Goal: Task Accomplishment & Management: Manage account settings

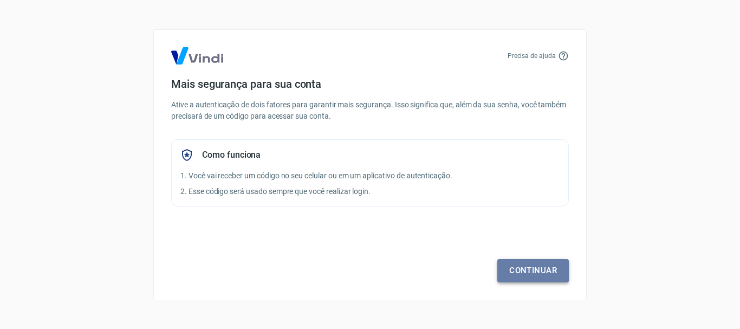
click at [537, 275] on link "Continuar" at bounding box center [533, 270] width 72 height 23
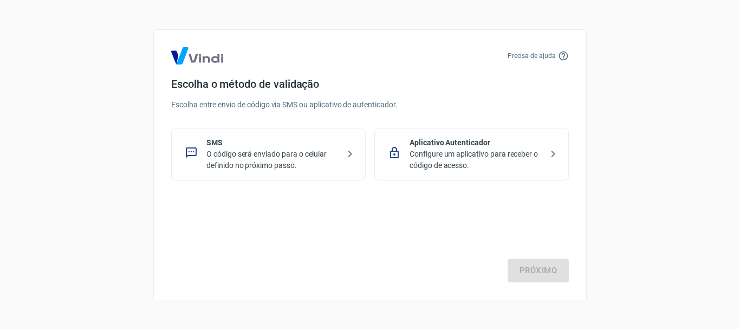
click at [306, 167] on p "O código será enviado para o celular definido no próximo passo." at bounding box center [272, 159] width 133 height 23
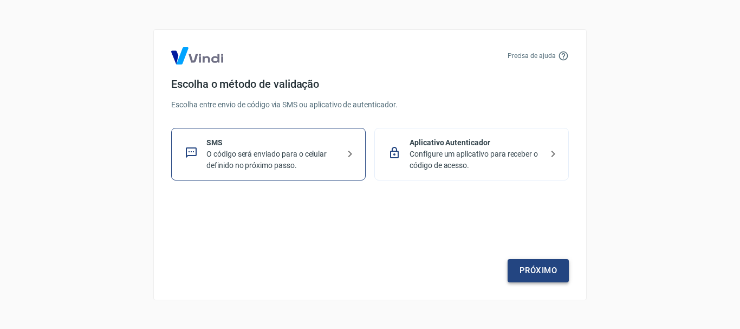
click at [549, 276] on link "Próximo" at bounding box center [538, 270] width 61 height 23
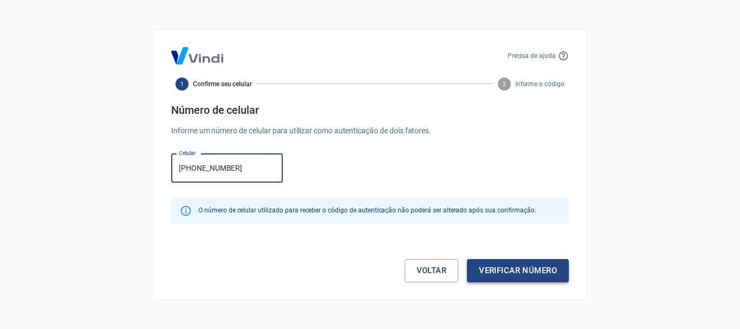
type input "[PHONE_NUMBER]"
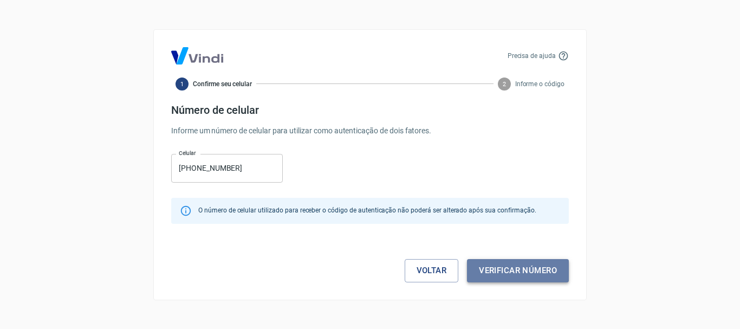
click at [534, 278] on button "Verificar número" at bounding box center [518, 270] width 102 height 23
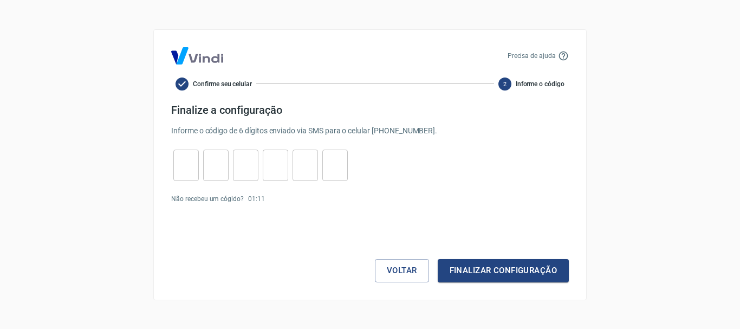
click at [181, 161] on input "tel" at bounding box center [185, 164] width 25 height 23
type input "6"
type input "4"
type input "9"
type input "3"
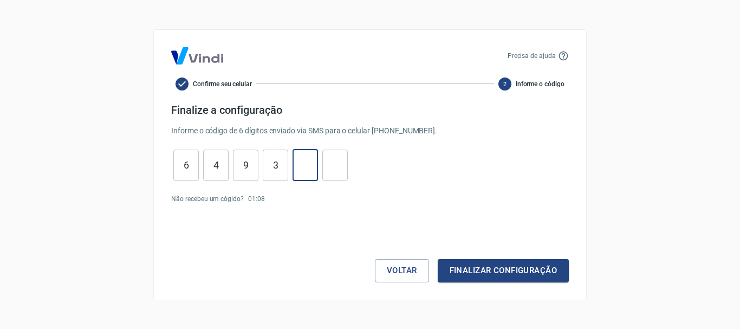
type input "0"
type input "7"
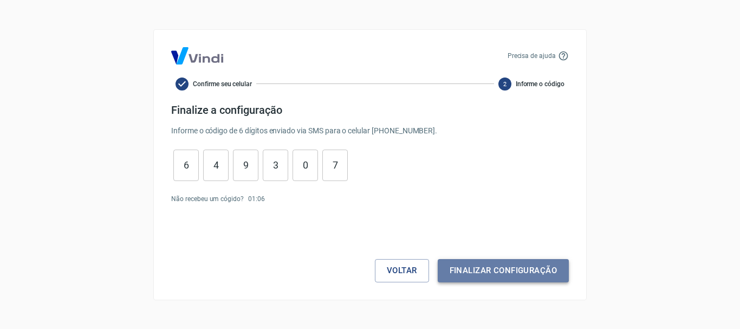
click at [477, 273] on button "Finalizar configuração" at bounding box center [503, 270] width 131 height 23
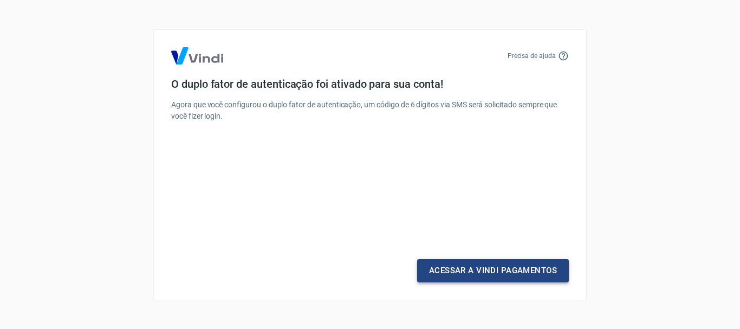
click at [487, 271] on link "Acessar a Vindi Pagamentos" at bounding box center [493, 270] width 152 height 23
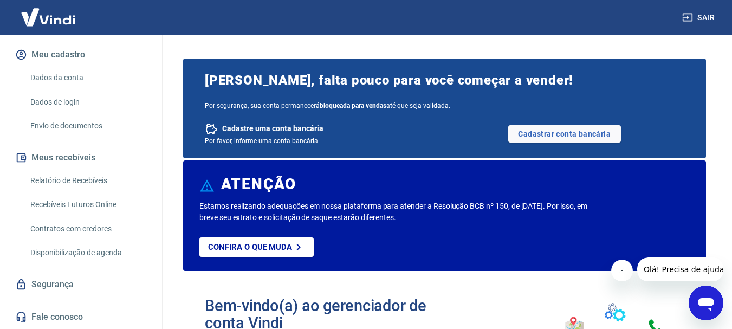
scroll to position [53, 0]
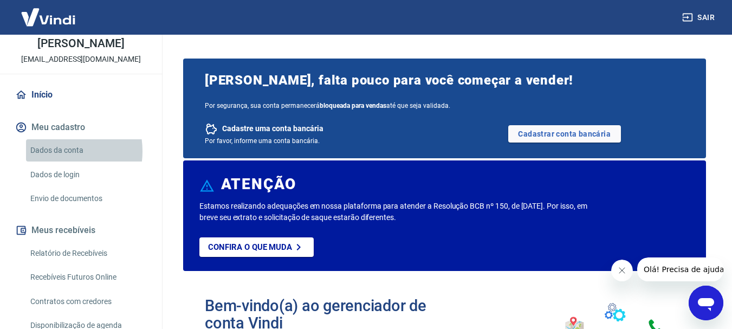
click at [55, 151] on link "Dados da conta" at bounding box center [87, 150] width 123 height 22
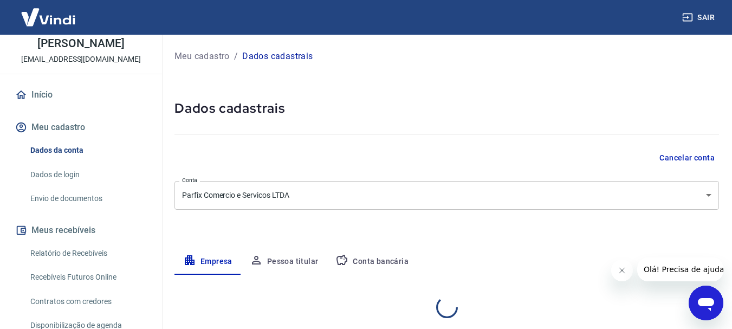
select select "SP"
select select "business"
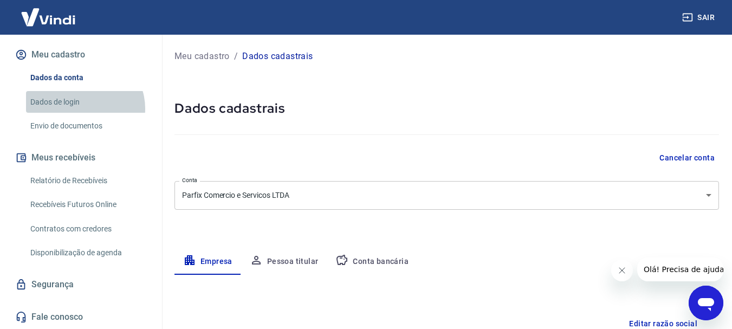
click at [84, 108] on link "Dados de login" at bounding box center [87, 102] width 123 height 22
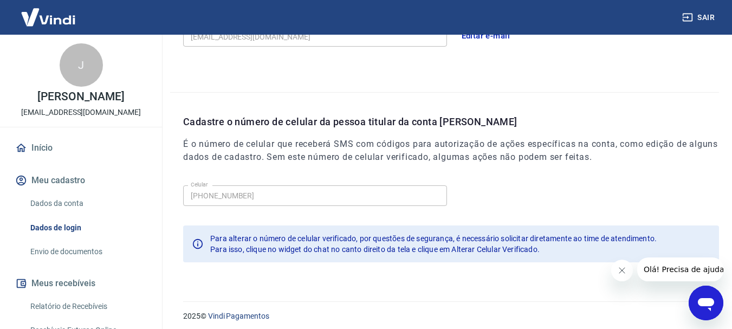
scroll to position [365, 0]
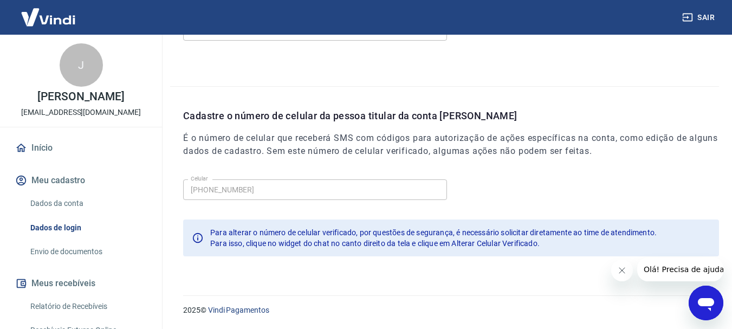
drag, startPoint x: 739, startPoint y: 231, endPoint x: 76, endPoint y: 11, distance: 698.2
click at [57, 199] on link "Dados da conta" at bounding box center [87, 203] width 123 height 22
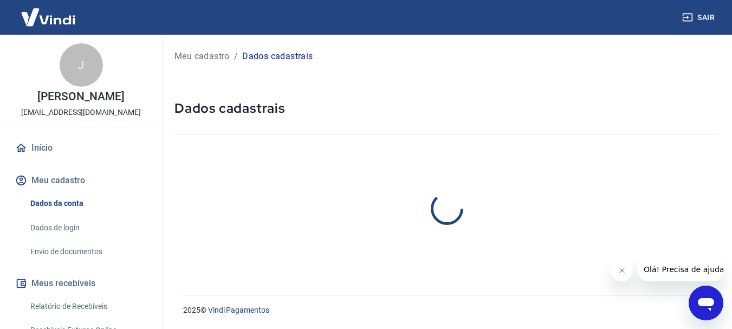
select select "SP"
select select "business"
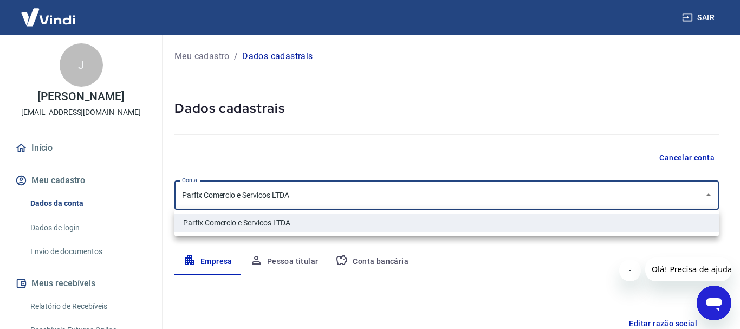
click at [366, 189] on body "Sair J João José Leonezi parfixferragens@gmail.com Início Meu cadastro Dados da…" at bounding box center [370, 164] width 740 height 329
click at [366, 189] on div at bounding box center [370, 164] width 740 height 329
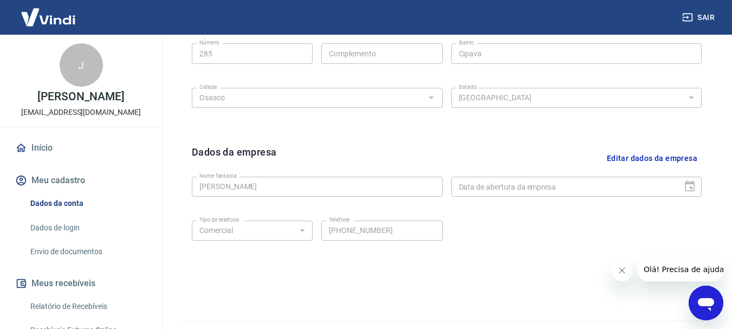
scroll to position [452, 0]
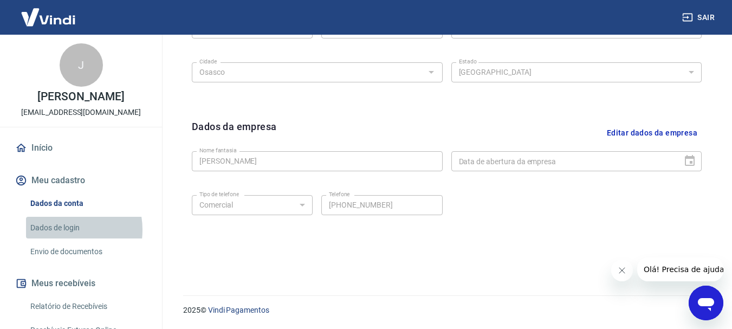
click at [57, 229] on link "Dados de login" at bounding box center [87, 228] width 123 height 22
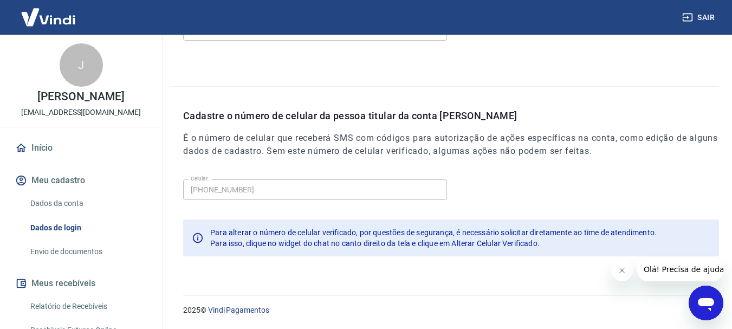
scroll to position [365, 0]
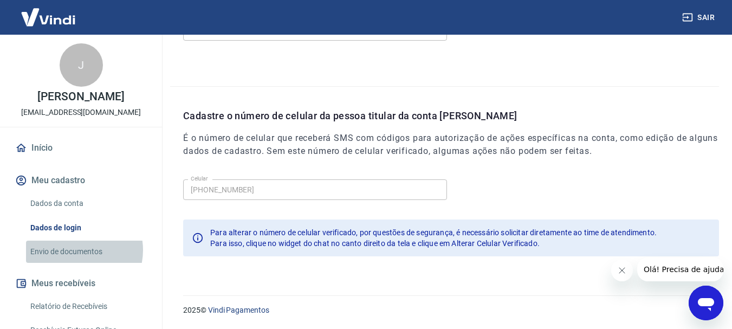
click at [75, 250] on link "Envio de documentos" at bounding box center [87, 252] width 123 height 22
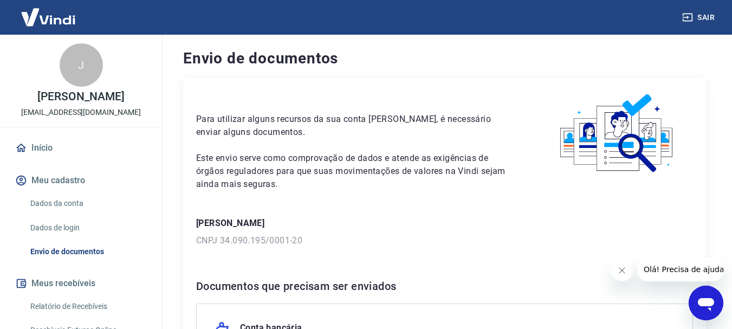
scroll to position [180, 0]
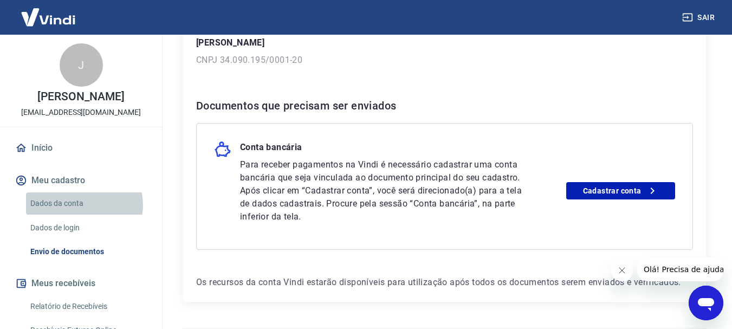
click at [80, 205] on link "Dados da conta" at bounding box center [87, 203] width 123 height 22
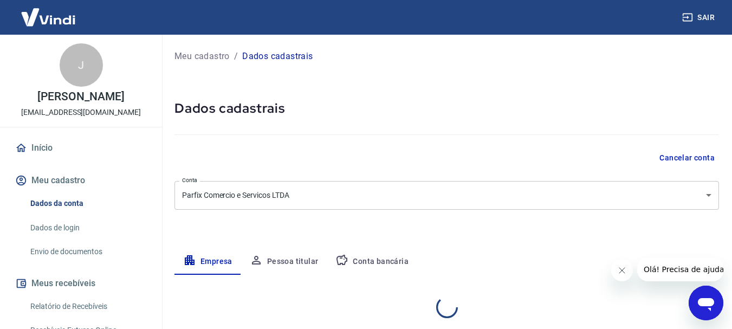
select select "SP"
select select "business"
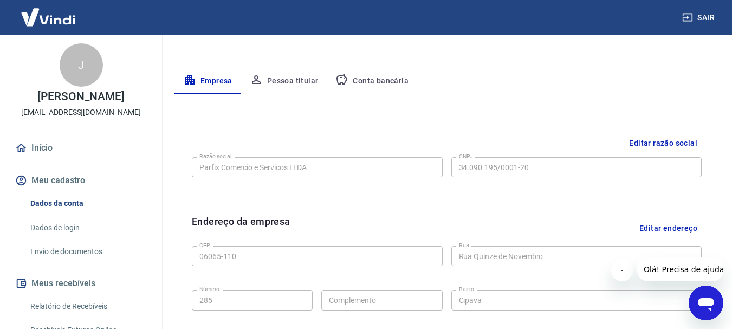
click at [374, 74] on button "Conta bancária" at bounding box center [372, 81] width 90 height 26
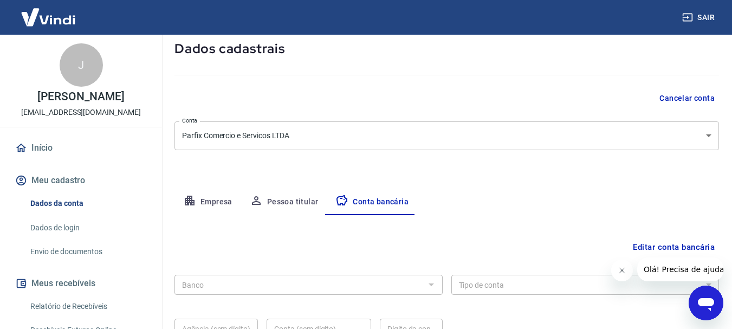
scroll to position [165, 0]
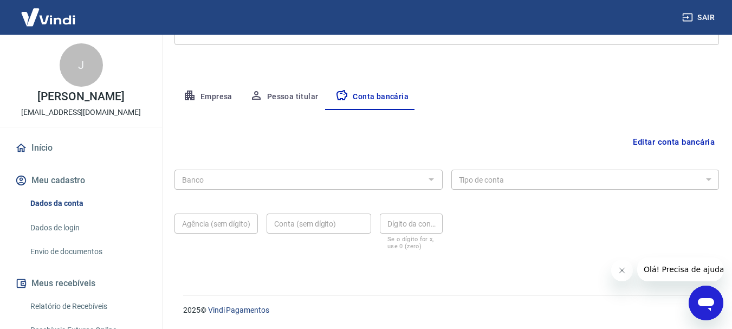
click at [654, 146] on button "Editar conta bancária" at bounding box center [673, 142] width 90 height 21
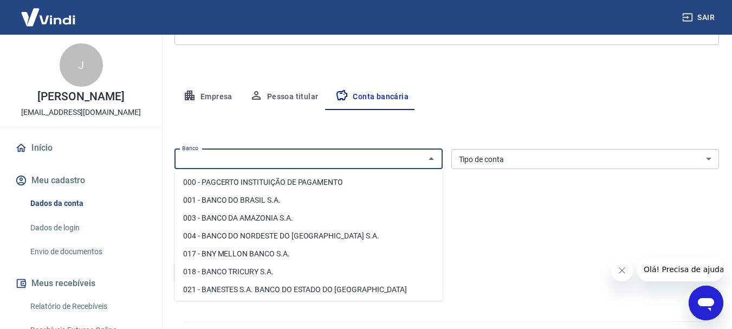
click at [330, 159] on input "Banco" at bounding box center [300, 159] width 244 height 14
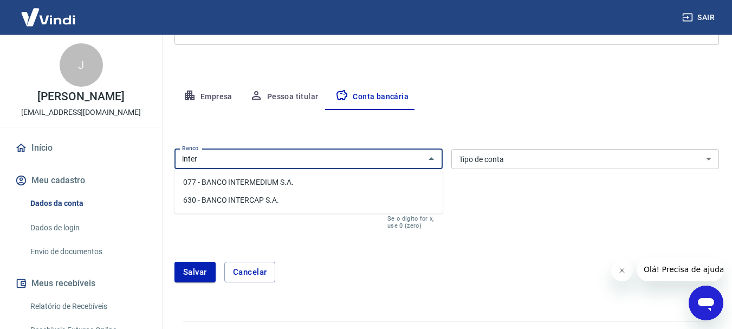
click at [307, 187] on li "077 - BANCO INTERMEDIUM S.A." at bounding box center [308, 182] width 268 height 18
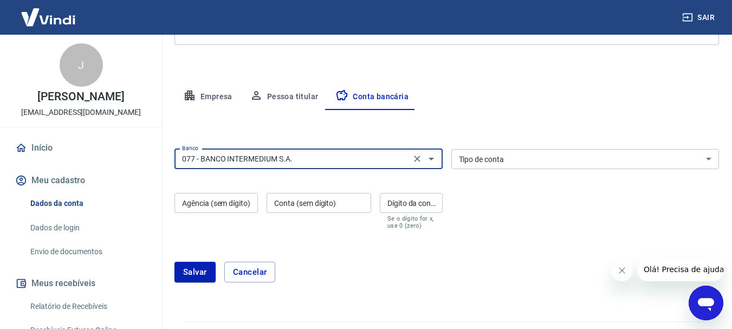
type input "077 - BANCO INTERMEDIUM S.A."
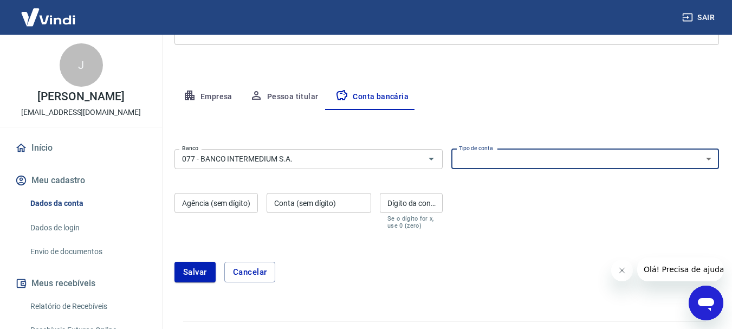
click at [472, 161] on select "Conta Corrente Conta Poupança" at bounding box center [585, 159] width 268 height 20
select select "1"
click at [451, 149] on select "Conta Corrente Conta Poupança" at bounding box center [585, 159] width 268 height 20
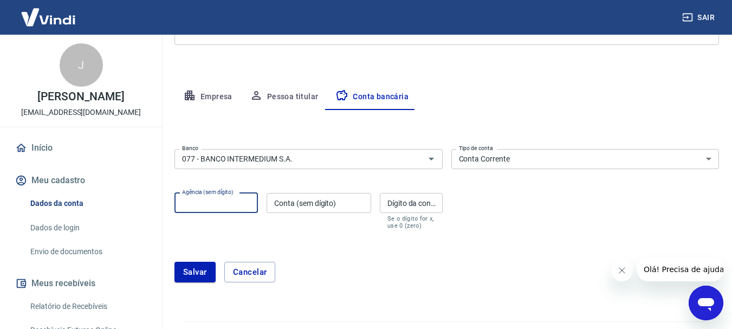
click at [236, 208] on input "Agência (sem dígito)" at bounding box center [215, 203] width 83 height 20
type input "0001"
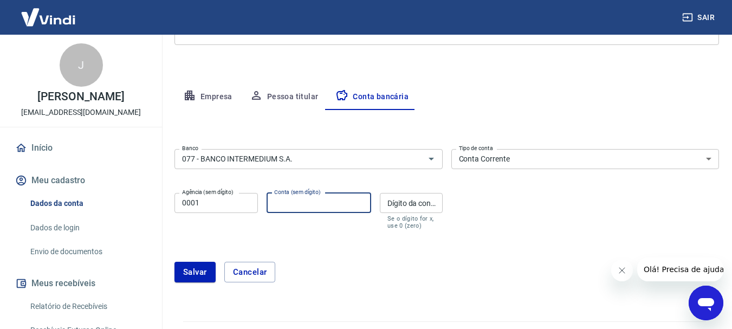
paste input "9436137"
type input "9436137"
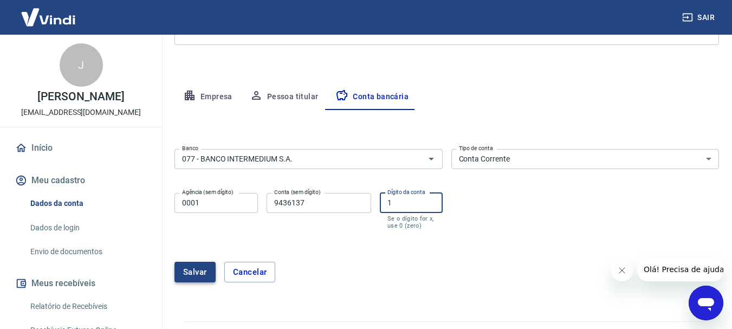
type input "1"
click at [202, 268] on button "Salvar" at bounding box center [194, 272] width 41 height 21
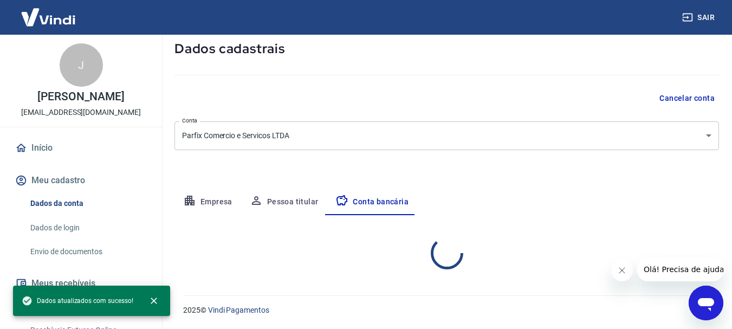
select select "1"
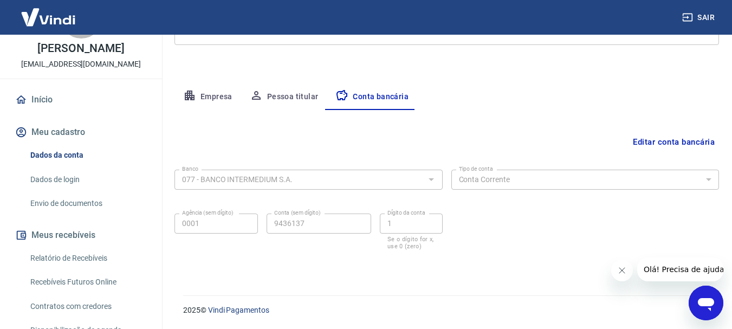
scroll to position [0, 0]
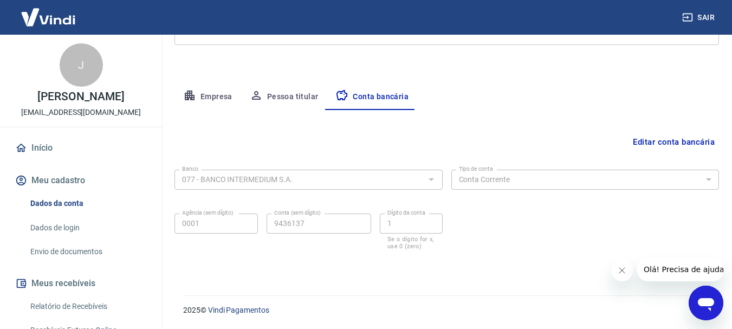
click at [625, 269] on icon "Fechar mensagem da empresa" at bounding box center [621, 270] width 9 height 9
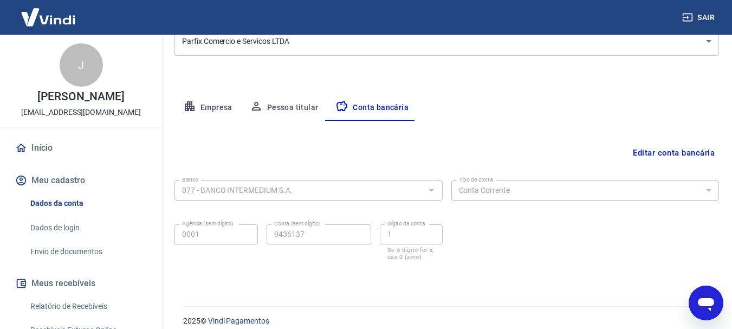
scroll to position [165, 0]
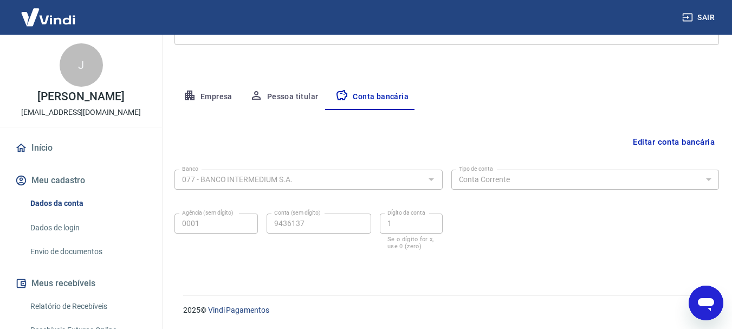
drag, startPoint x: 88, startPoint y: 1, endPoint x: 539, endPoint y: 140, distance: 471.6
click at [539, 140] on div "Editar conta bancária" at bounding box center [446, 142] width 544 height 21
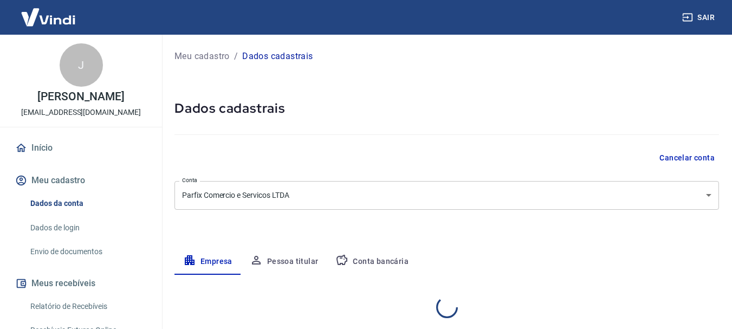
select select "SP"
select select "business"
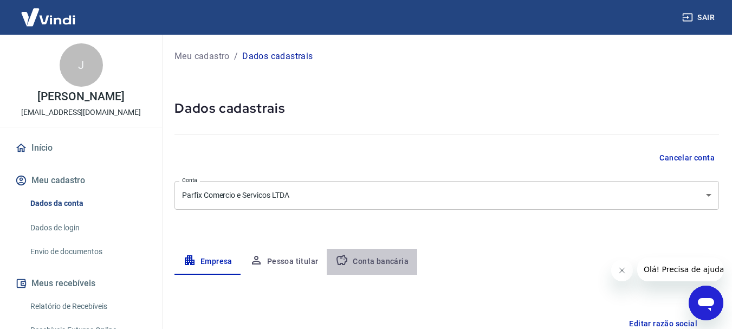
click at [380, 257] on button "Conta bancária" at bounding box center [372, 262] width 90 height 26
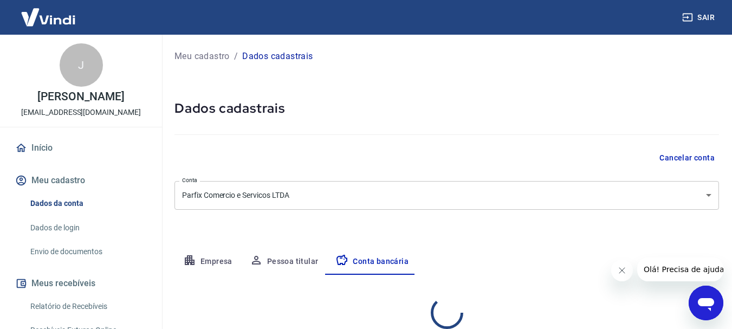
select select "1"
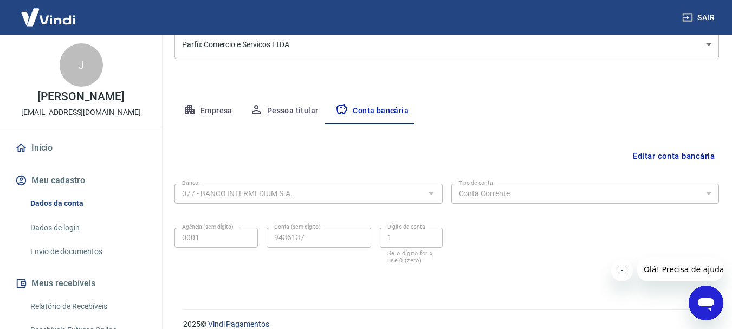
scroll to position [165, 0]
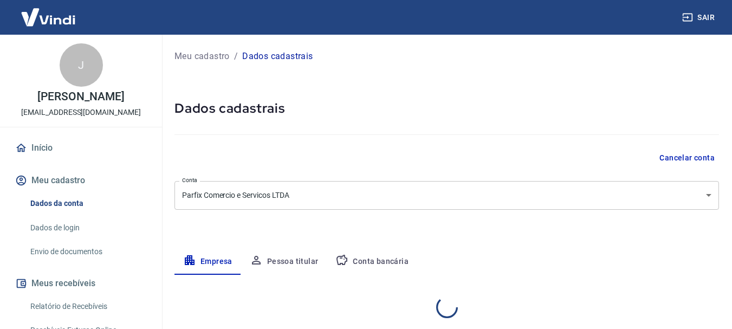
select select "SP"
select select "business"
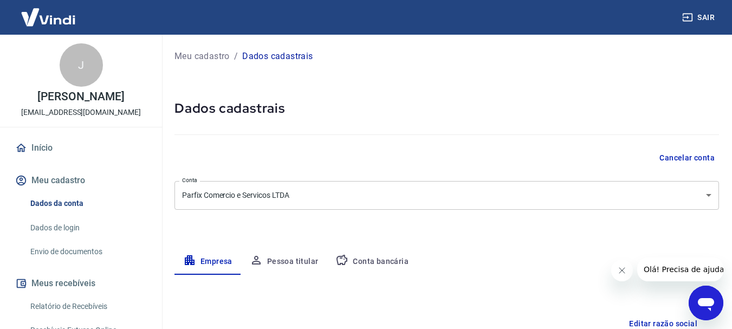
click at [88, 110] on p "[EMAIL_ADDRESS][DOMAIN_NAME]" at bounding box center [81, 112] width 120 height 11
click at [66, 46] on div "J João José Leonezi parfixferragens@gmail.com" at bounding box center [81, 81] width 162 height 92
click at [68, 60] on div "J" at bounding box center [81, 64] width 43 height 43
click at [30, 152] on link "Início" at bounding box center [81, 148] width 136 height 24
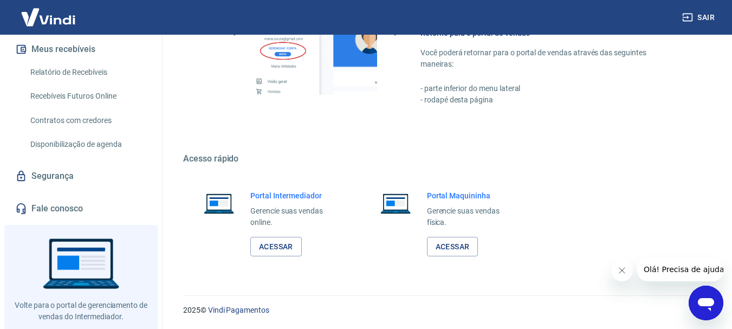
scroll to position [257, 0]
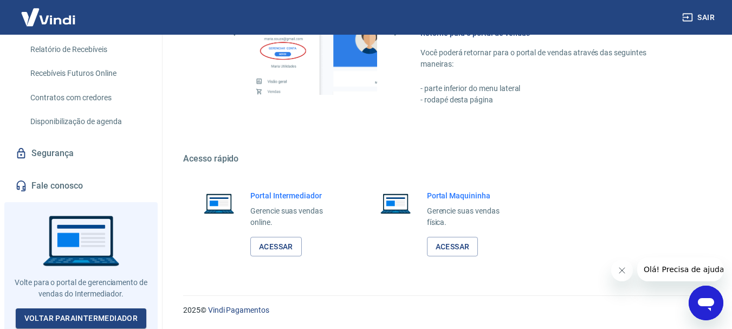
click at [67, 151] on link "Segurança" at bounding box center [81, 153] width 136 height 24
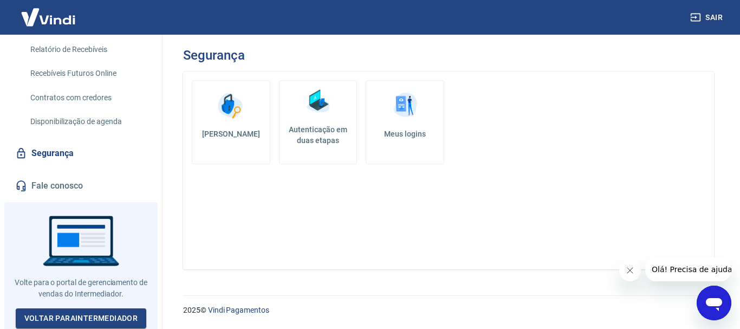
click at [283, 193] on div "Alterar senha Autenticação em duas etapas Meus logins" at bounding box center [448, 171] width 531 height 198
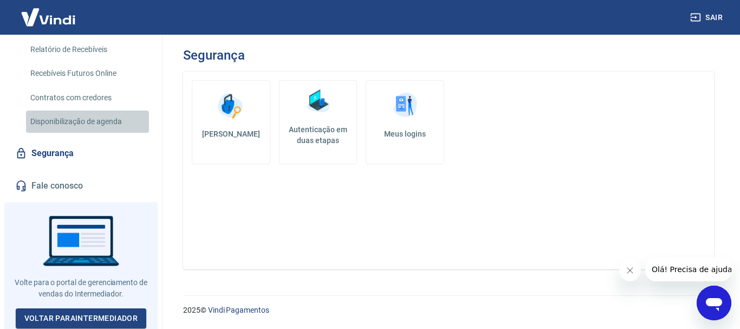
click at [88, 125] on link "Disponibilização de agenda" at bounding box center [87, 122] width 123 height 22
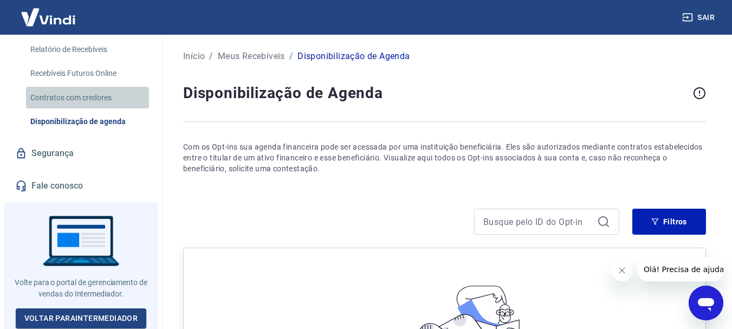
click at [88, 95] on link "Contratos com credores" at bounding box center [87, 98] width 123 height 22
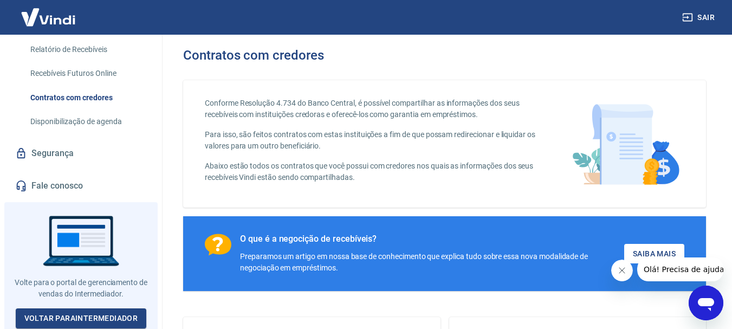
click at [88, 80] on link "Recebíveis Futuros Online" at bounding box center [87, 73] width 123 height 22
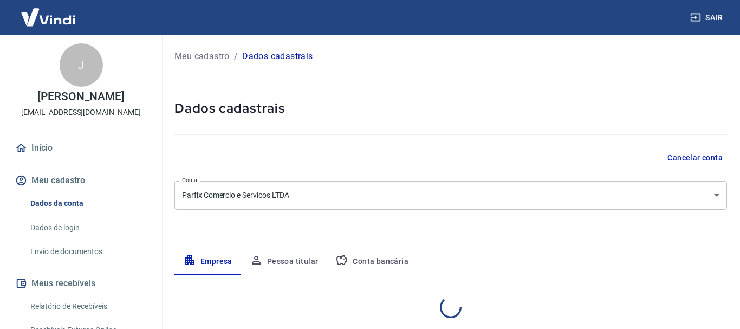
select select "SP"
select select "business"
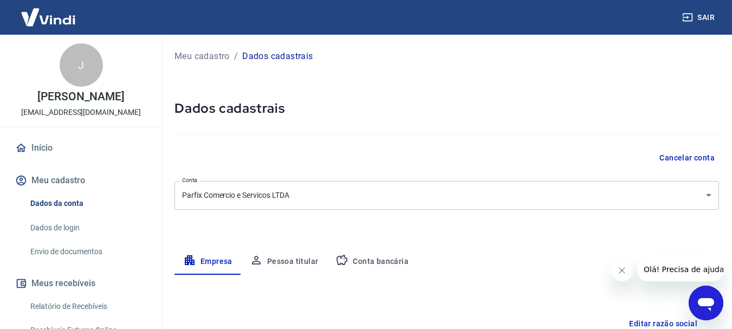
click at [365, 256] on button "Conta bancária" at bounding box center [372, 262] width 90 height 26
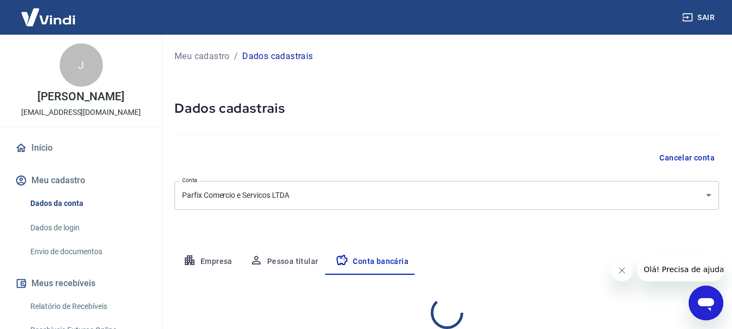
select select "1"
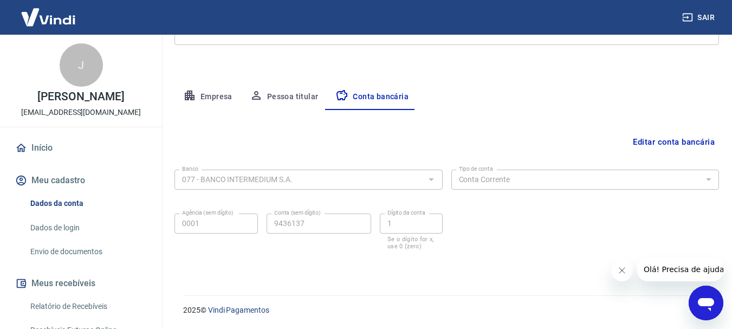
click at [628, 271] on button "Fechar mensagem da empresa" at bounding box center [622, 271] width 22 height 22
click at [655, 136] on button "Editar conta bancária" at bounding box center [673, 142] width 90 height 21
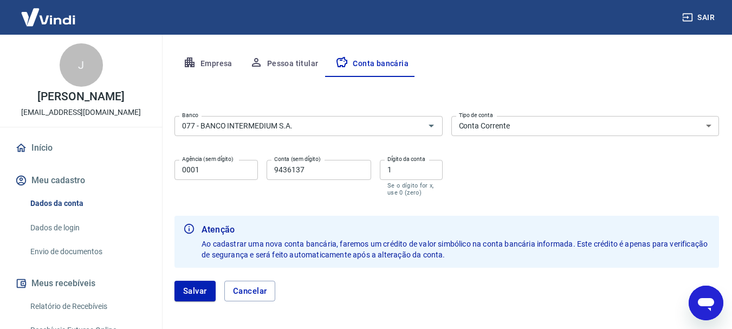
scroll to position [243, 0]
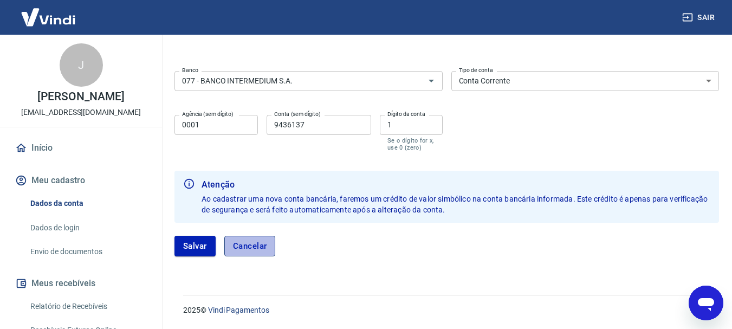
click at [255, 251] on button "Cancelar" at bounding box center [249, 246] width 51 height 21
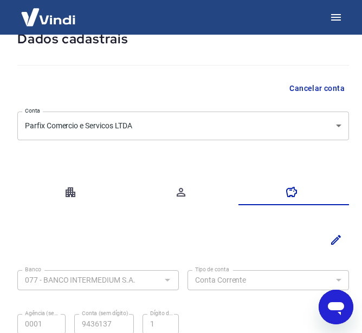
scroll to position [0, 0]
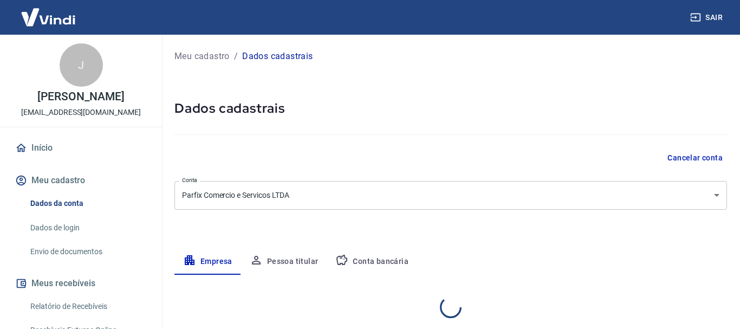
select select "SP"
select select "business"
